Goal: Task Accomplishment & Management: Manage account settings

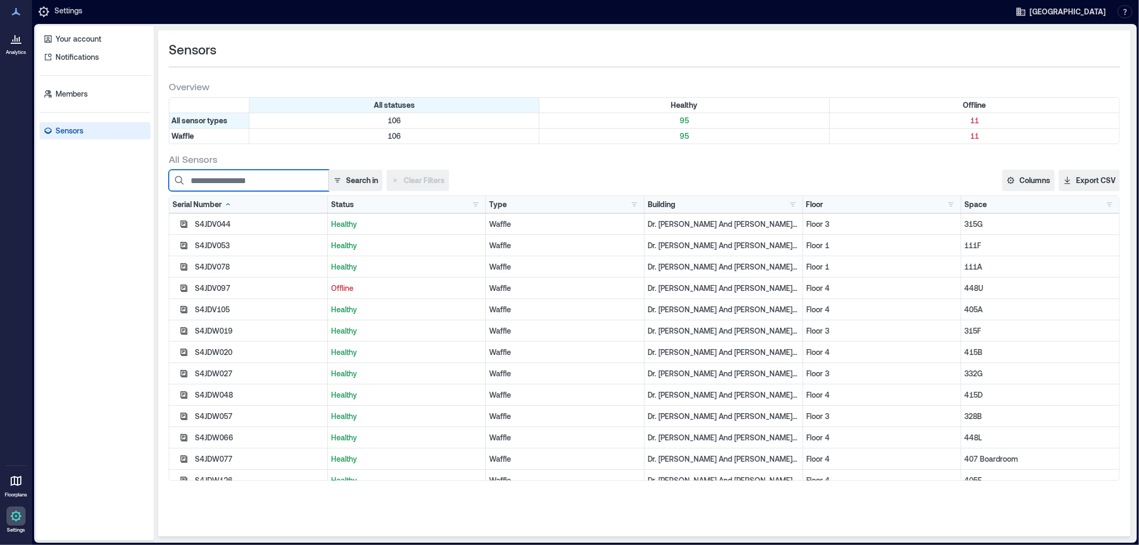
click at [214, 184] on input at bounding box center [249, 180] width 160 height 21
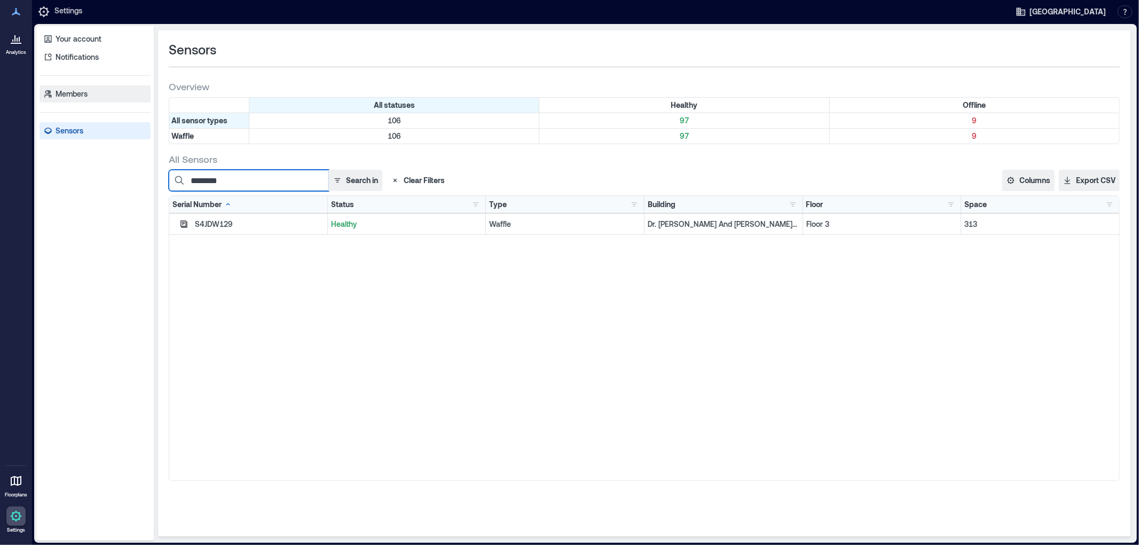
type input "********"
click at [183, 221] on icon "button" at bounding box center [183, 224] width 9 height 9
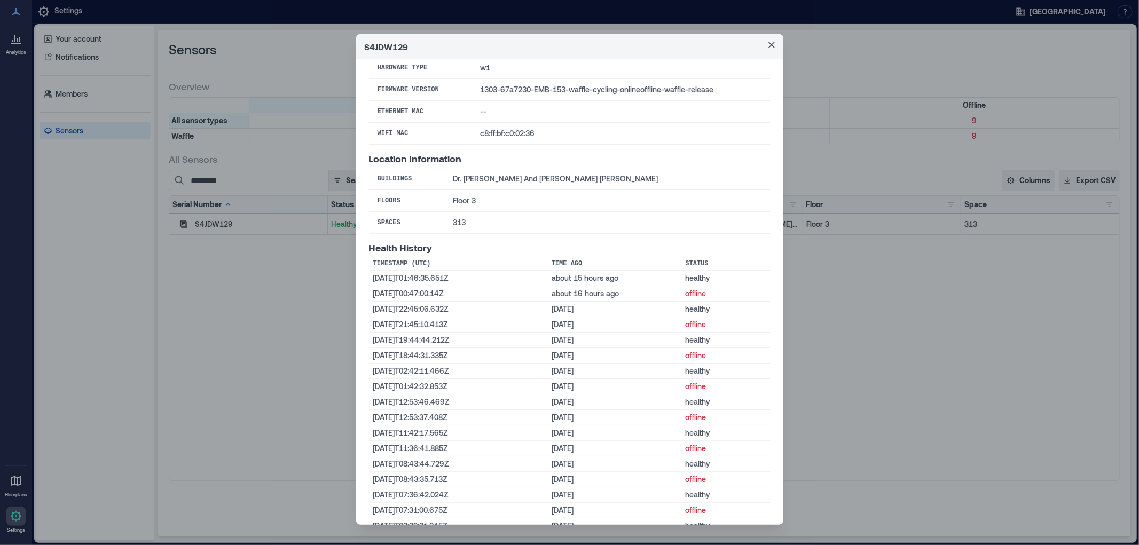
scroll to position [119, 0]
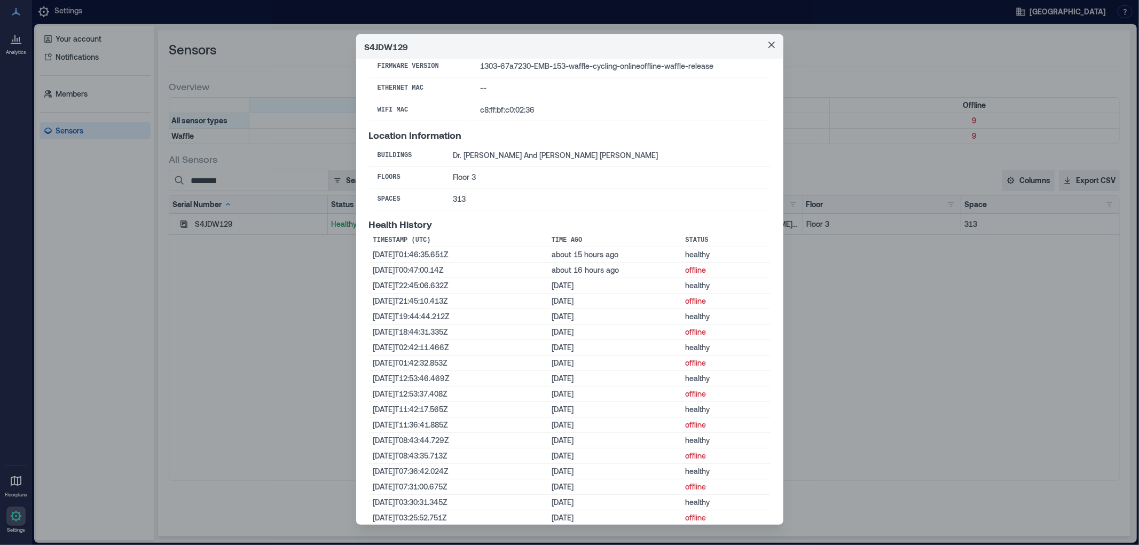
click at [873, 429] on div "S4JDW129 Basic Information Status healthy Last Status Change [DATE]T01:46:35Z (…" at bounding box center [569, 272] width 1139 height 545
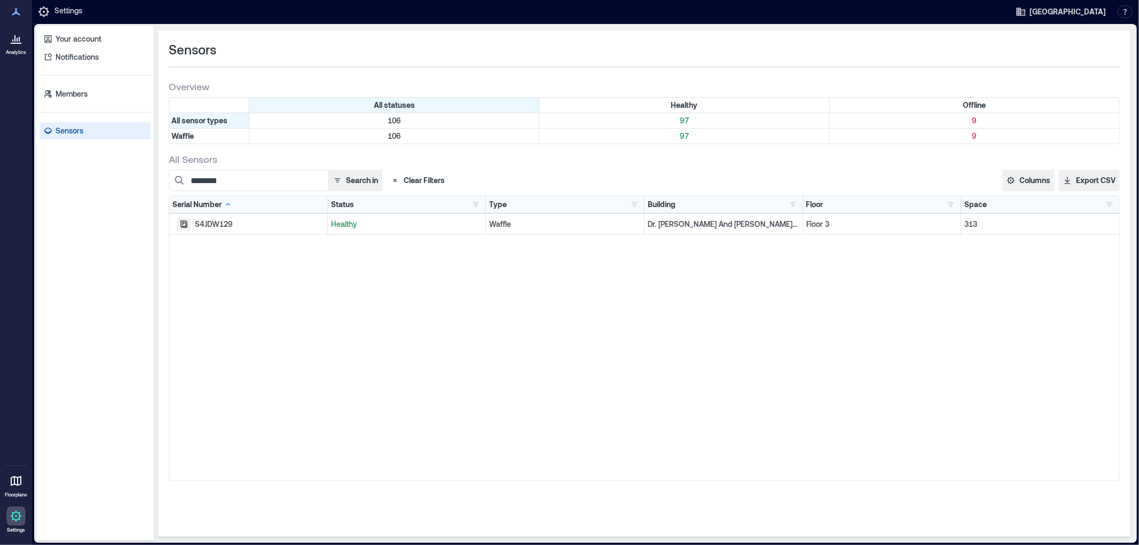
click at [184, 223] on icon "button" at bounding box center [183, 224] width 9 height 9
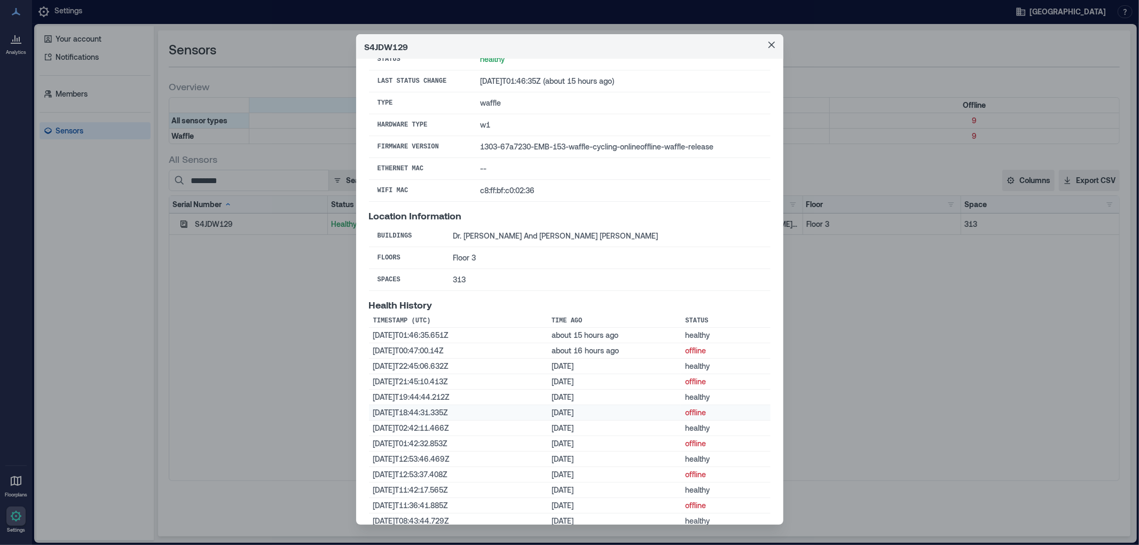
scroll to position [0, 0]
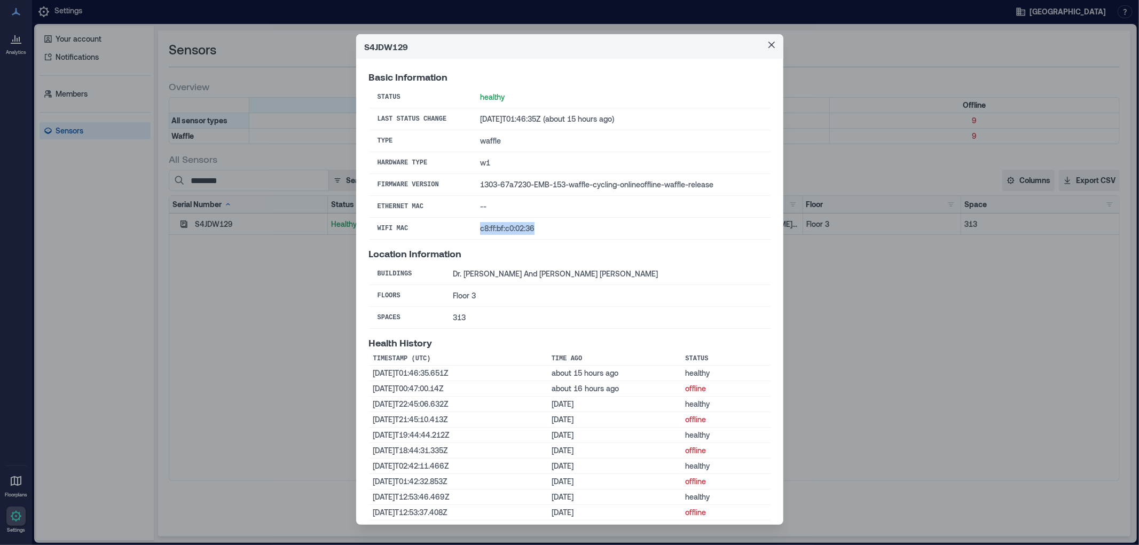
drag, startPoint x: 537, startPoint y: 234, endPoint x: 459, endPoint y: 231, distance: 77.5
click at [472, 231] on td "c8:ff:bf:c0:02:36" at bounding box center [621, 229] width 299 height 22
copy td "c8:ff:bf:c0:02:36"
drag, startPoint x: 723, startPoint y: 186, endPoint x: 447, endPoint y: 177, distance: 276.3
click at [447, 177] on tr "Firmware Version 1303-67a7230-EMB-153-waffle-cycling-onlineoffline-waffle-relea…" at bounding box center [570, 185] width 402 height 22
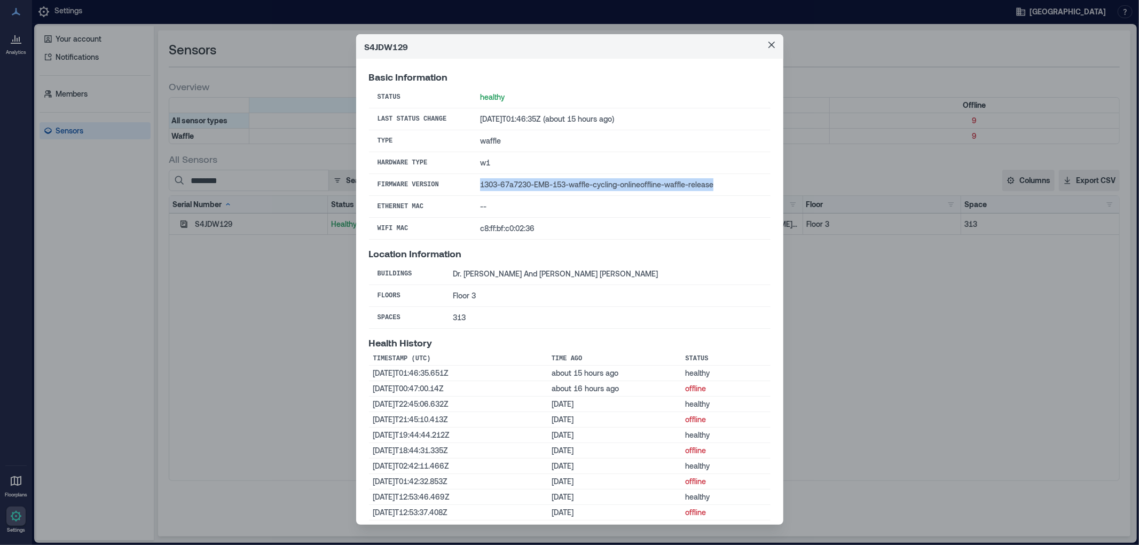
click at [679, 248] on p "Location Information" at bounding box center [570, 253] width 402 height 11
click at [213, 358] on div "S4JDW129 Basic Information Status healthy Last Status Change [DATE]T01:46:35Z (…" at bounding box center [569, 272] width 1139 height 545
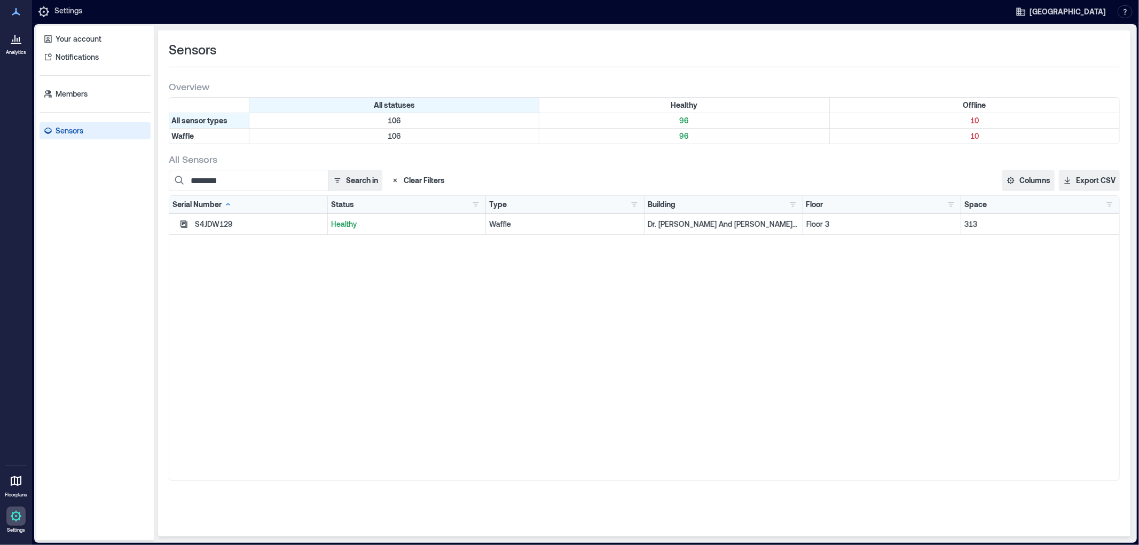
click at [73, 127] on p "Sensors" at bounding box center [70, 131] width 28 height 11
click at [975, 138] on p "10" at bounding box center [974, 136] width 285 height 11
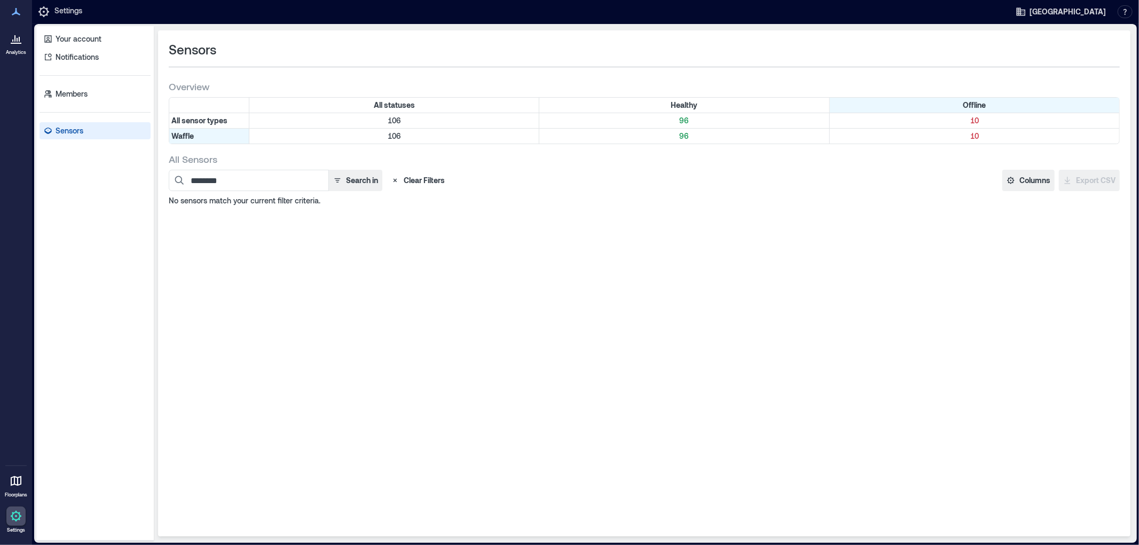
click at [418, 182] on button "Clear Filters" at bounding box center [418, 180] width 62 height 21
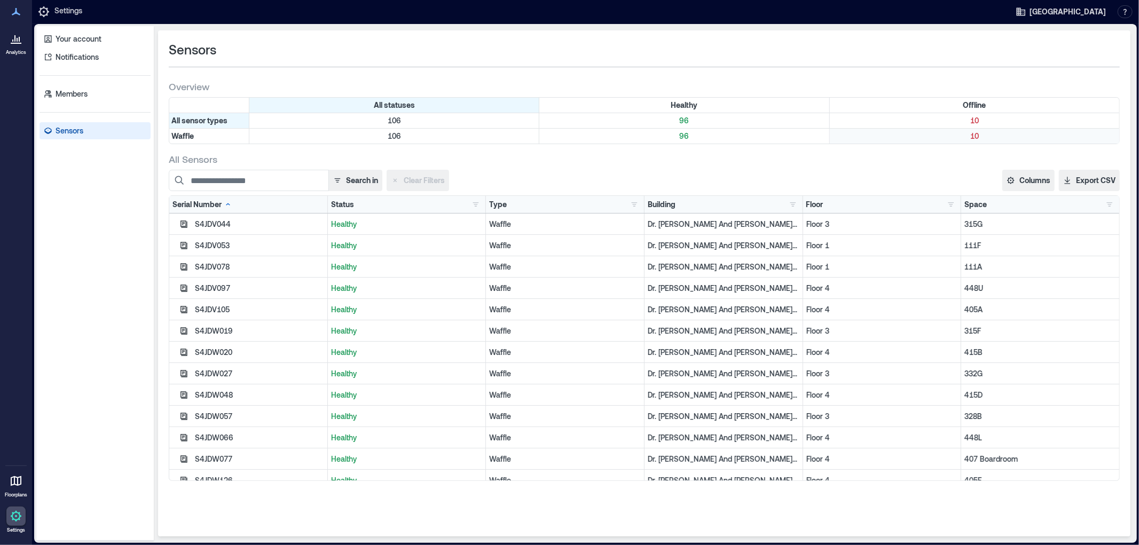
click at [976, 135] on p "10" at bounding box center [974, 136] width 285 height 11
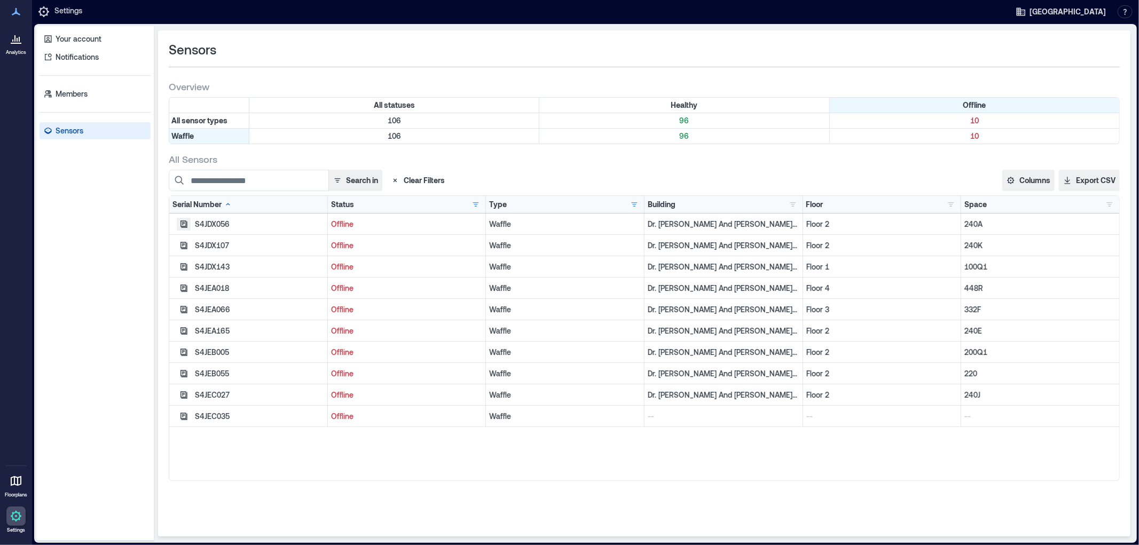
click at [182, 223] on icon "button" at bounding box center [183, 224] width 9 height 9
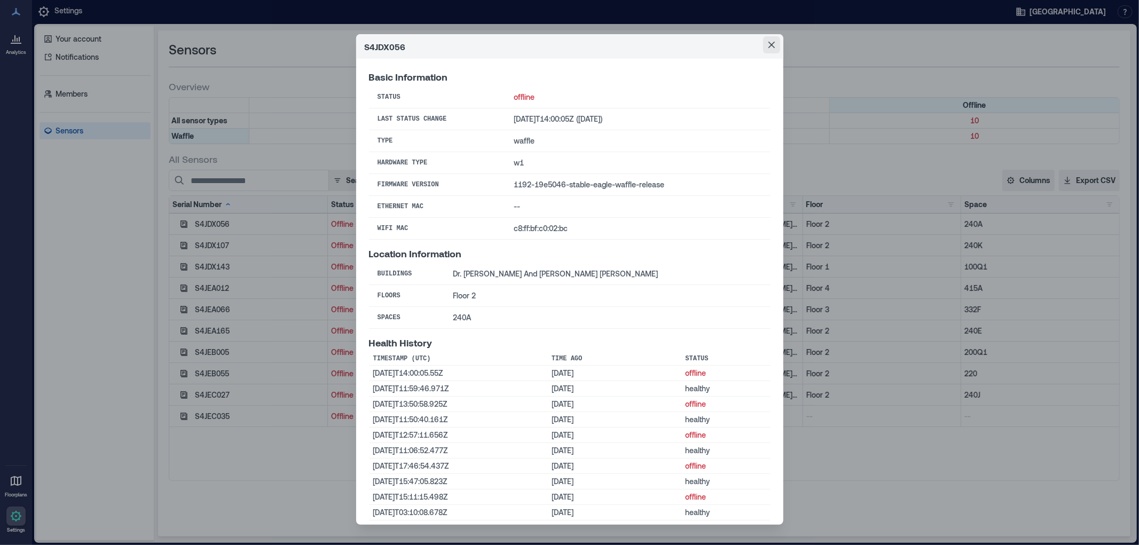
click at [768, 45] on icon "Close" at bounding box center [771, 45] width 6 height 6
